Goal: Task Accomplishment & Management: Use online tool/utility

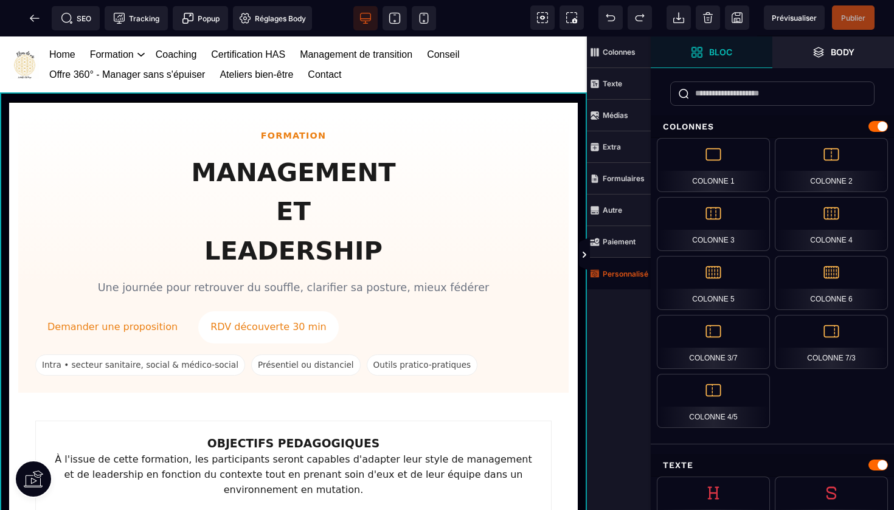
click at [616, 272] on strong "Personnalisé" at bounding box center [625, 273] width 46 height 9
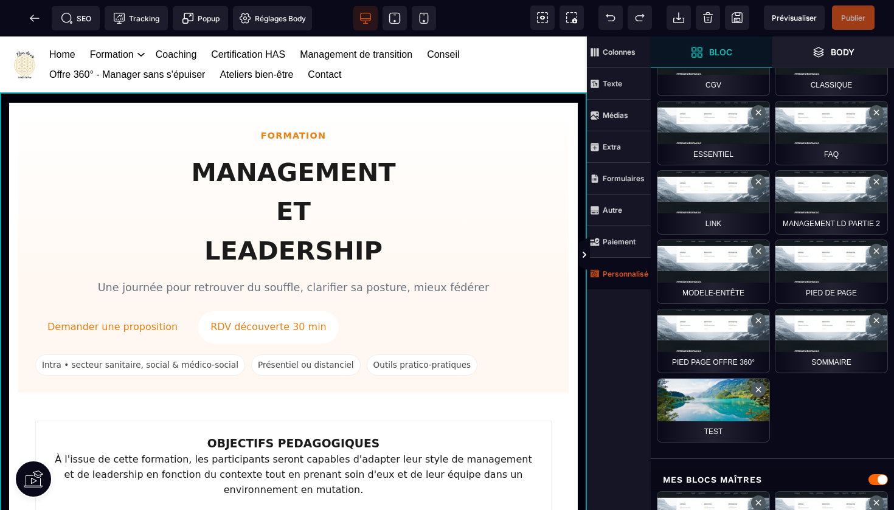
scroll to position [607, 0]
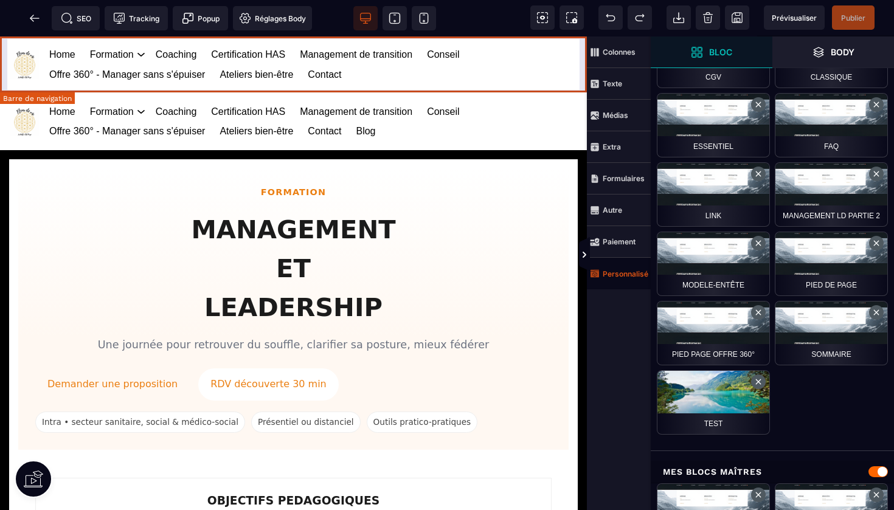
click at [581, 53] on div "Home Formation Management et leadership Gestion des risques en santé Management…" at bounding box center [293, 64] width 587 height 57
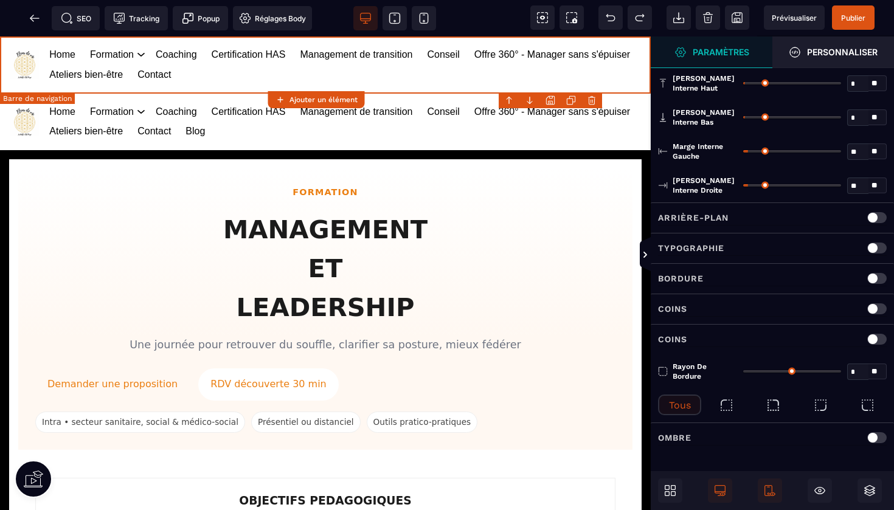
scroll to position [0, 0]
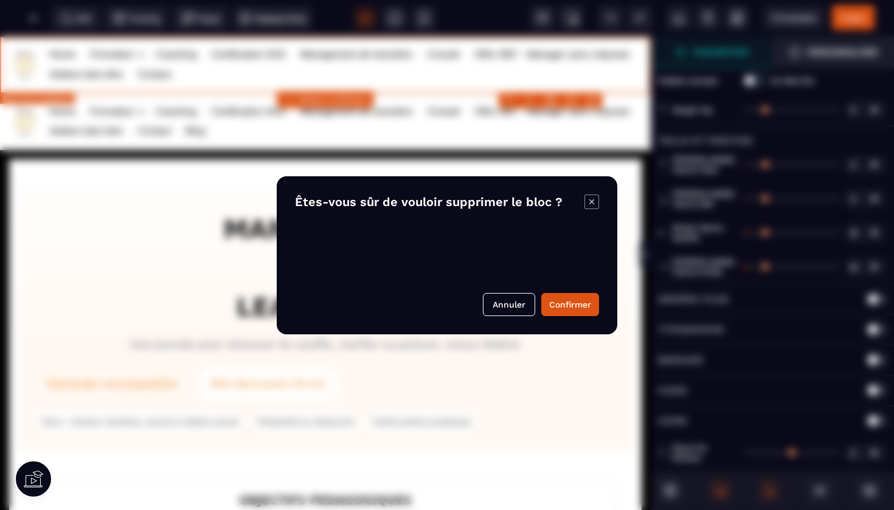
click at [591, 97] on body "B I U S A ******* Ajouter un élément" at bounding box center [447, 255] width 894 height 510
click at [568, 303] on button "Confirmer" at bounding box center [570, 304] width 58 height 23
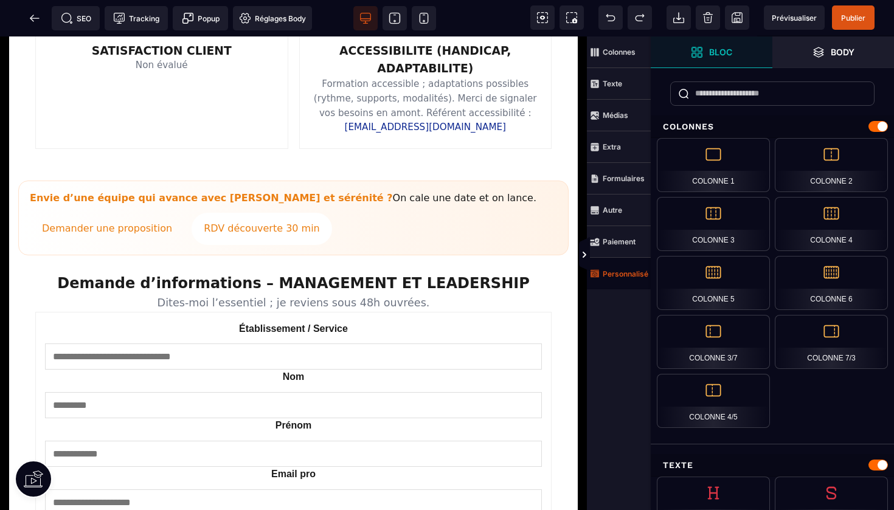
scroll to position [1352, 0]
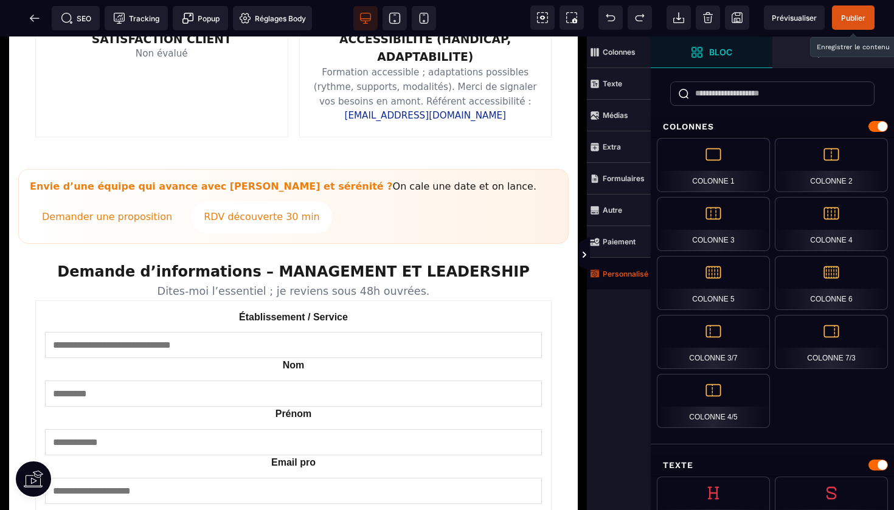
click at [853, 19] on span "Publier" at bounding box center [853, 17] width 24 height 9
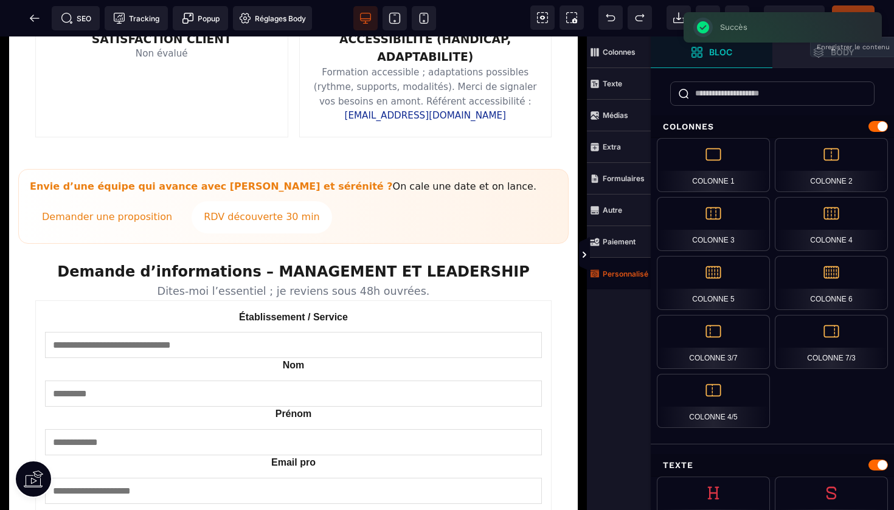
click at [34, 18] on icon at bounding box center [34, 18] width 9 height 1
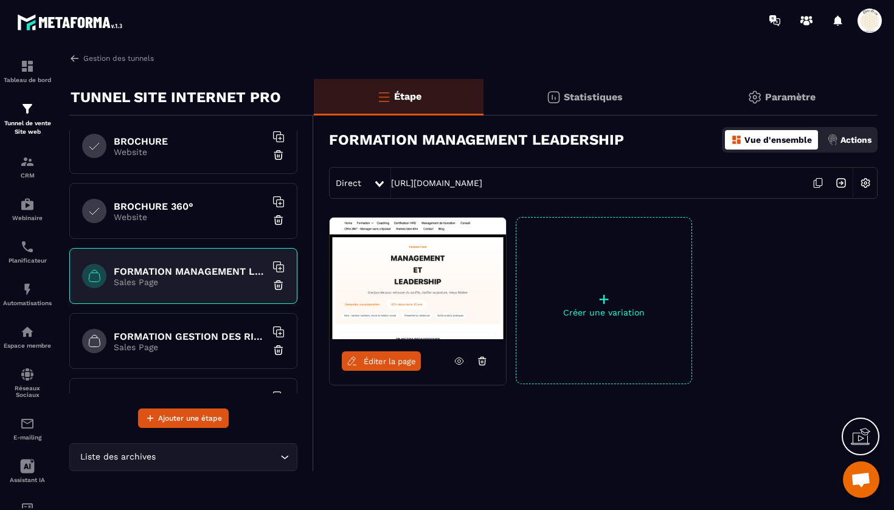
scroll to position [593, 0]
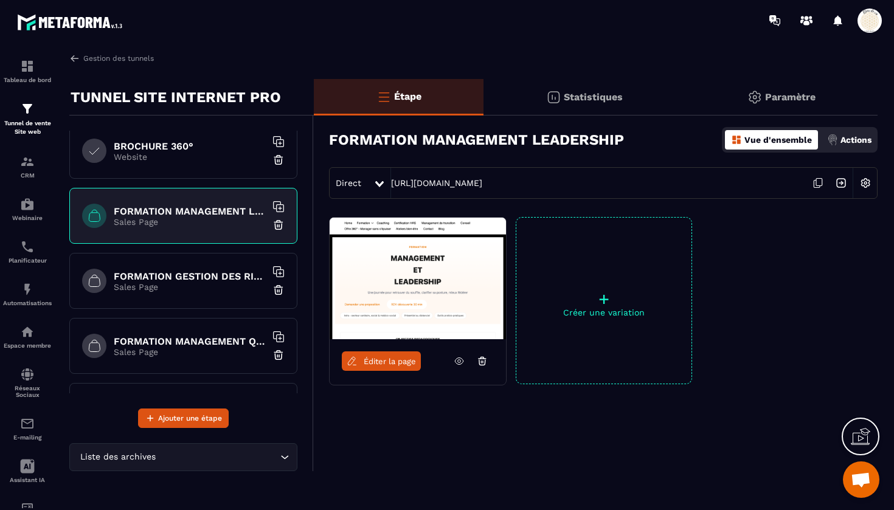
click at [210, 284] on p "Sales Page" at bounding box center [190, 287] width 152 height 10
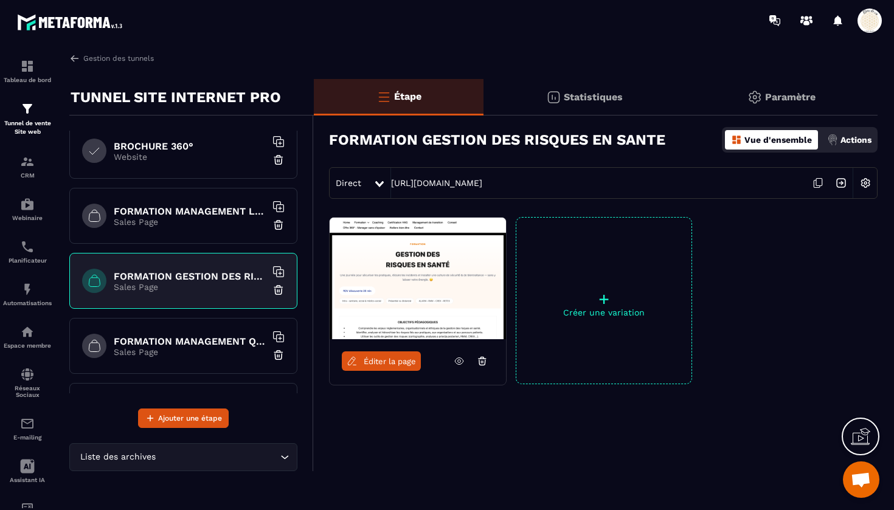
click at [381, 366] on link "Éditer la page" at bounding box center [381, 360] width 79 height 19
